Goal: Transaction & Acquisition: Purchase product/service

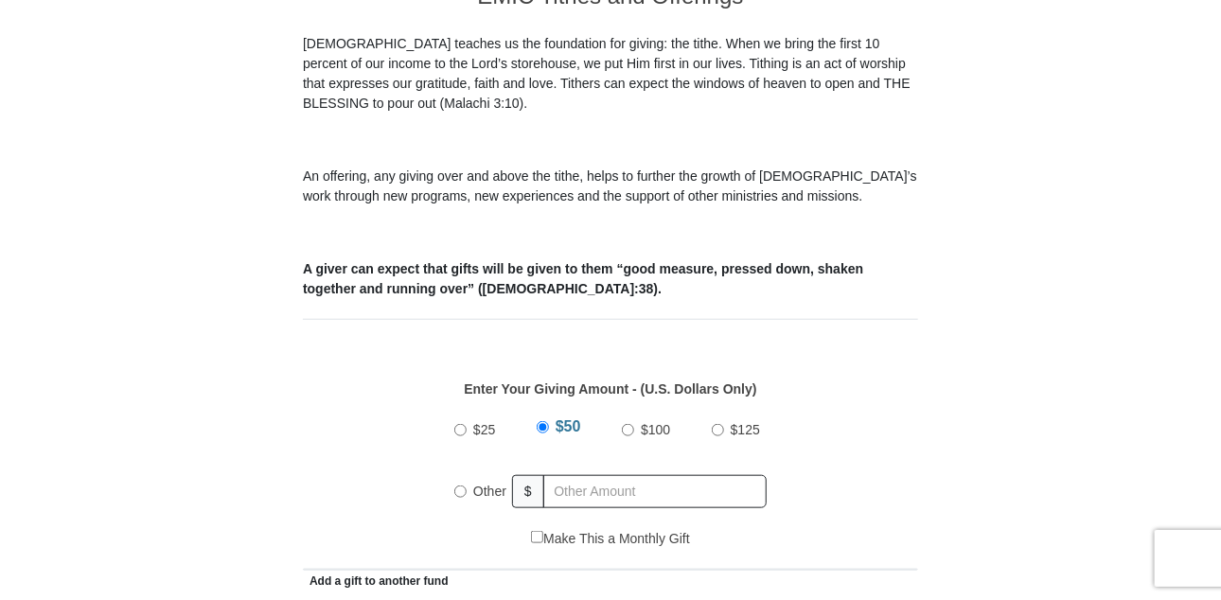
scroll to position [662, 0]
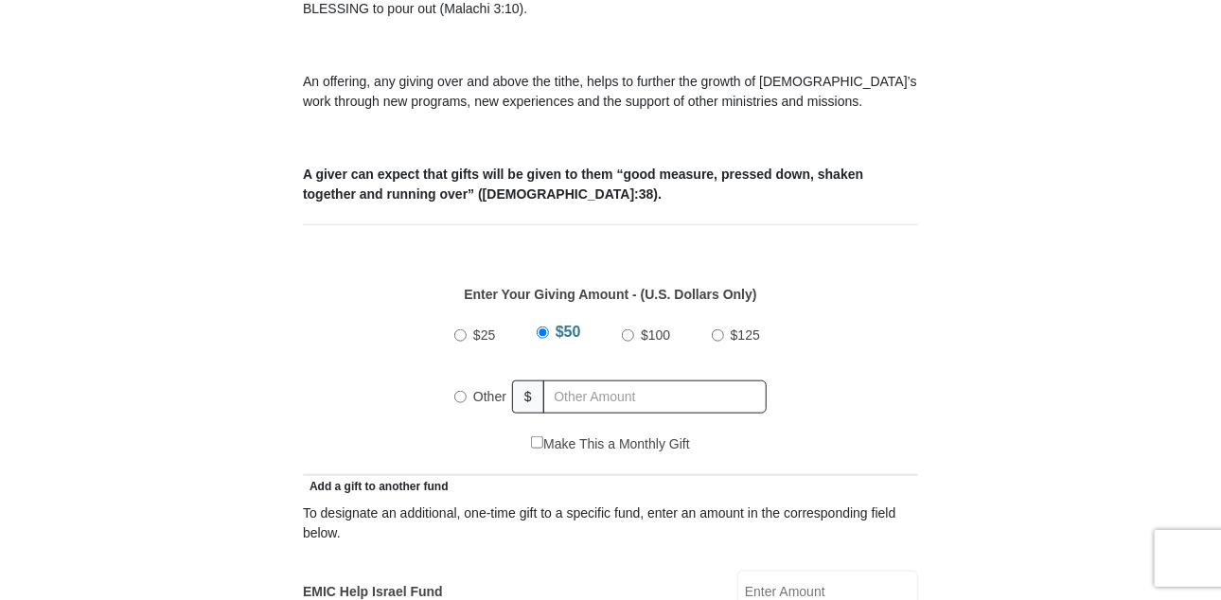
click at [459, 391] on input "Other" at bounding box center [460, 397] width 12 height 12
radio input "true"
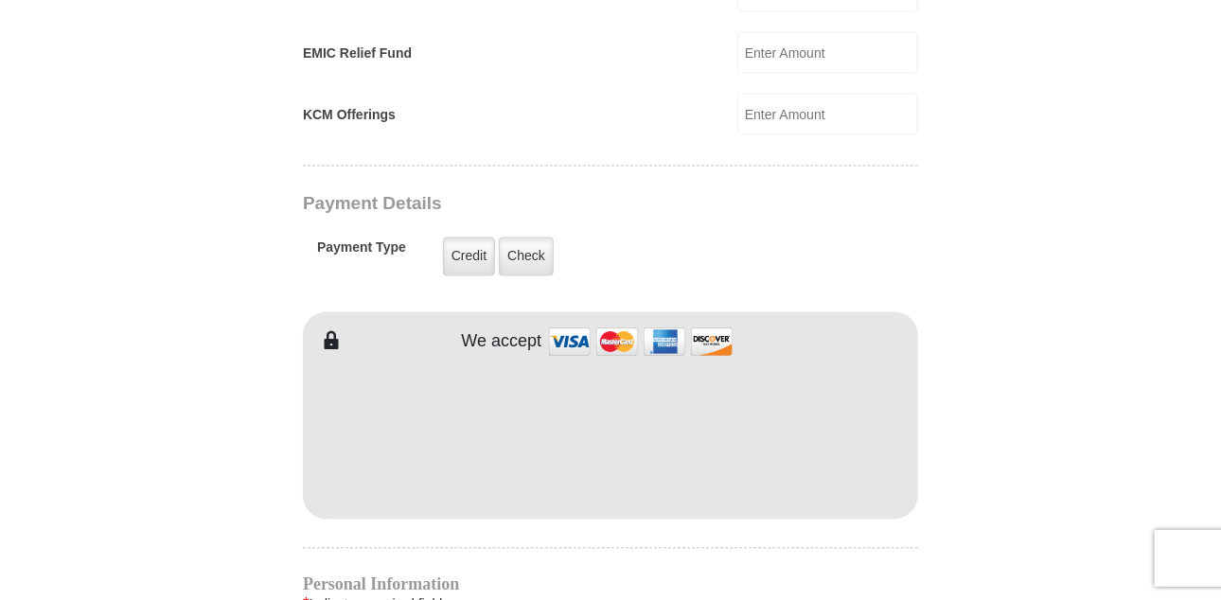
scroll to position [1419, 0]
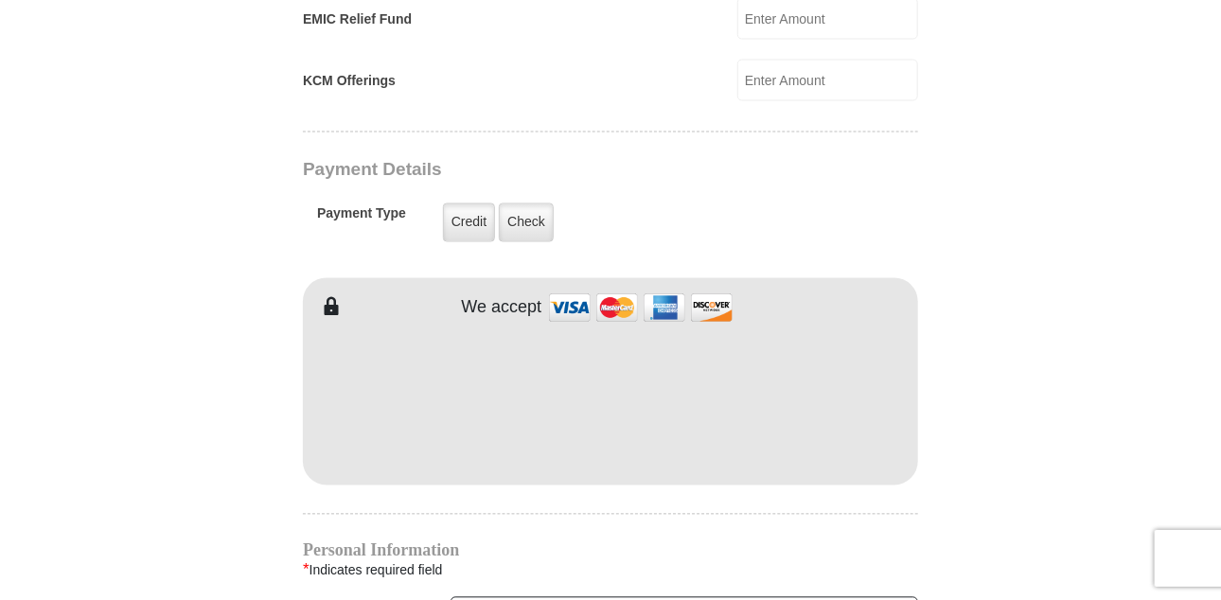
type input "286.00"
type input "[PERSON_NAME]"
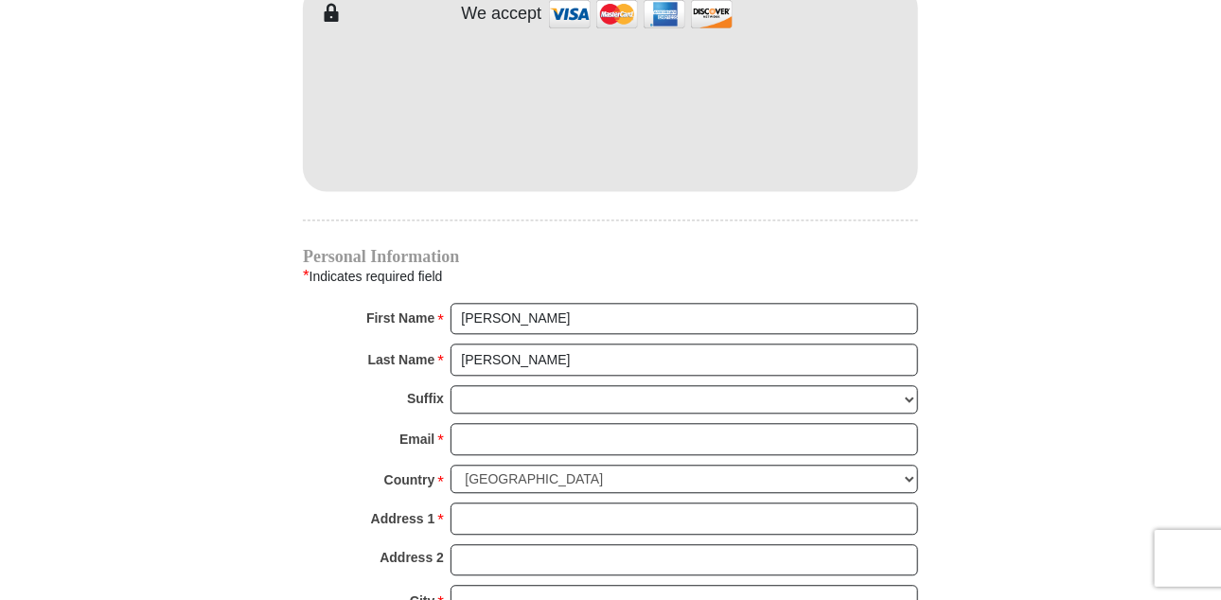
scroll to position [1798, 0]
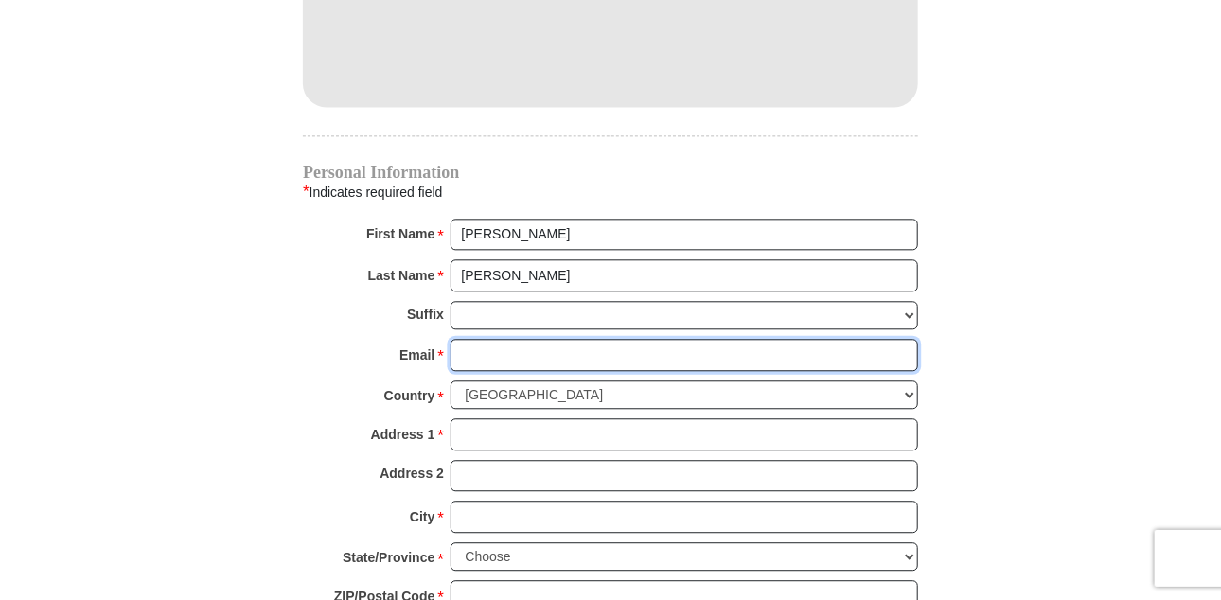
click at [541, 339] on input "Email *" at bounding box center [683, 355] width 467 height 32
type input "[EMAIL_ADDRESS][DOMAIN_NAME]"
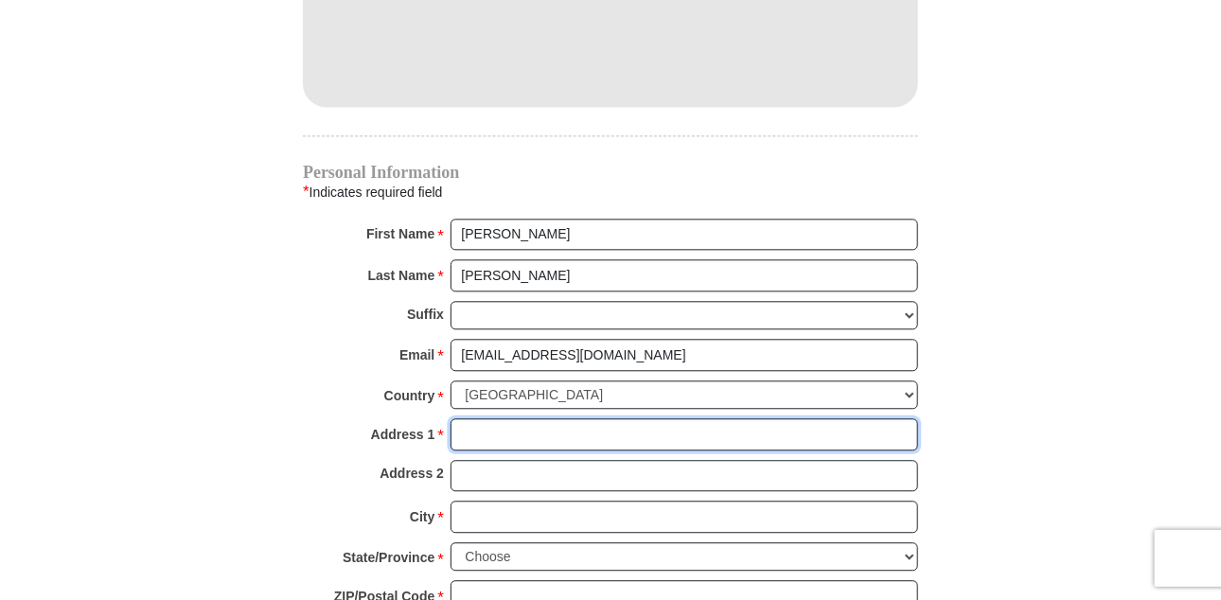
type input "[STREET_ADDRESS]"
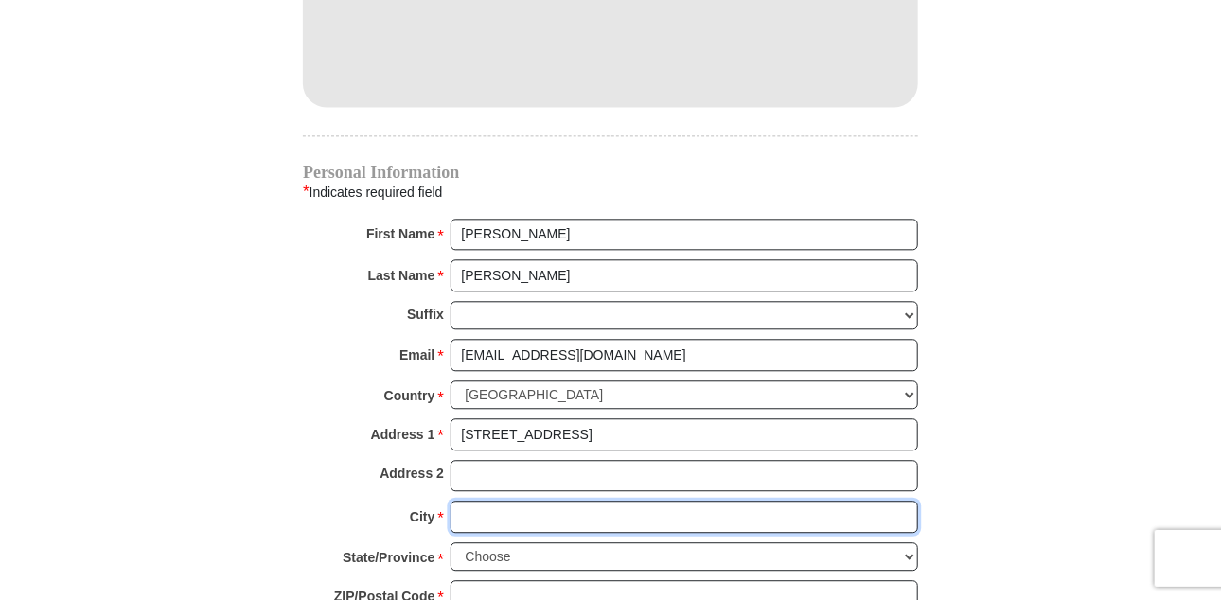
type input "[GEOGRAPHIC_DATA]"
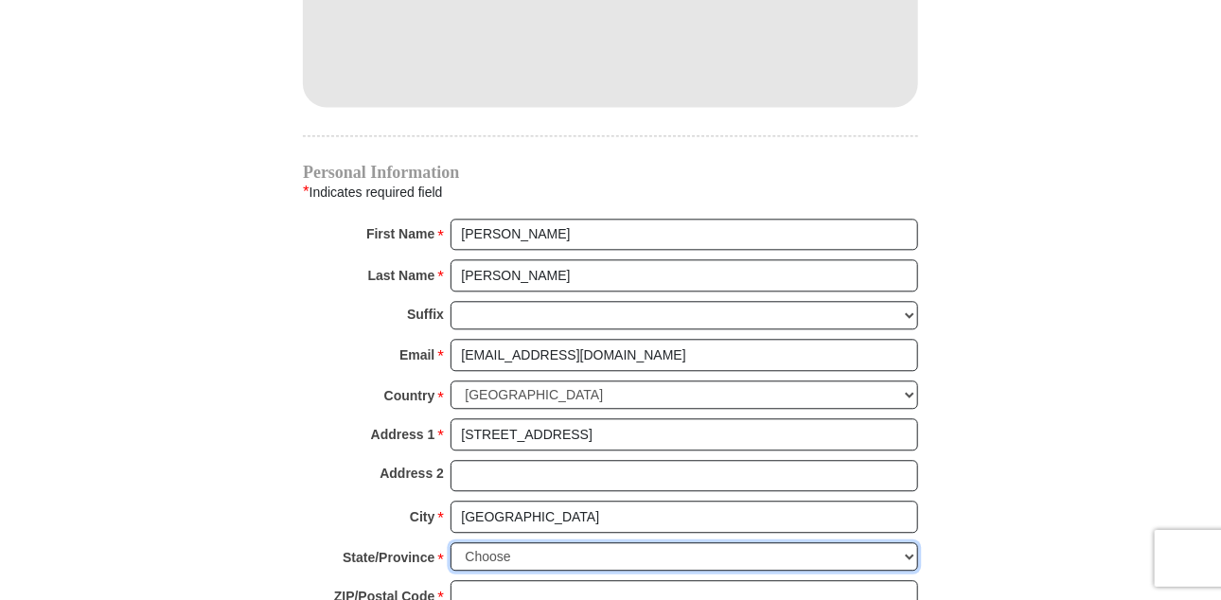
select select "[GEOGRAPHIC_DATA]"
type input "76179"
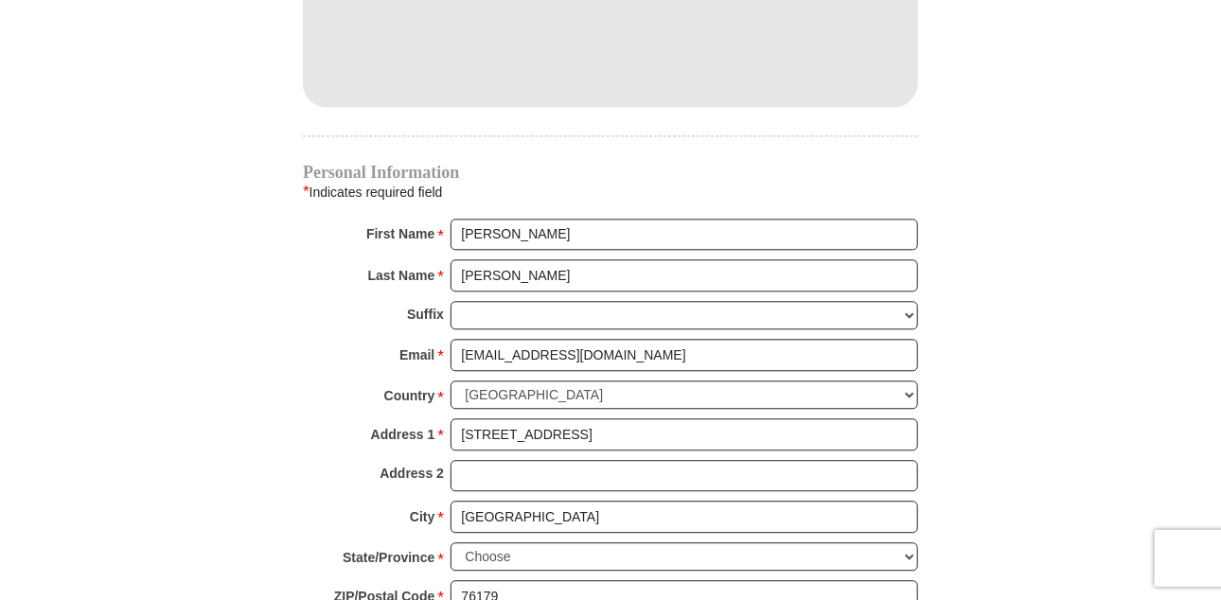
type input "6198071403"
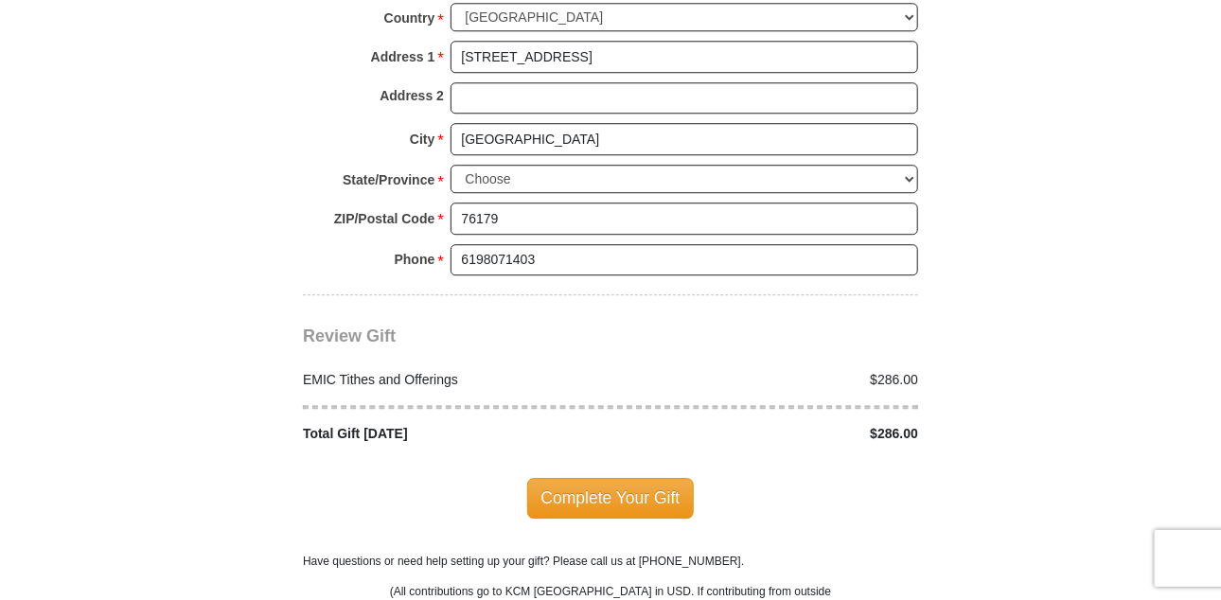
scroll to position [2176, 0]
click at [606, 477] on span "Complete Your Gift" at bounding box center [610, 497] width 167 height 40
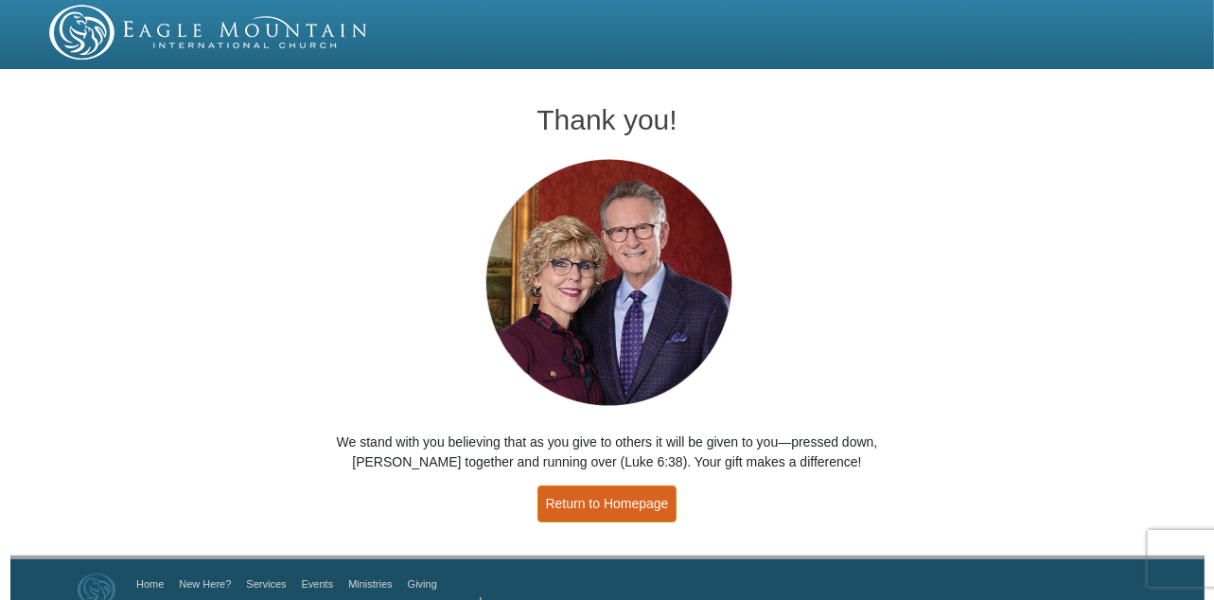
click at [590, 499] on link "Return to Homepage" at bounding box center [607, 503] width 140 height 37
